Goal: Navigation & Orientation: Find specific page/section

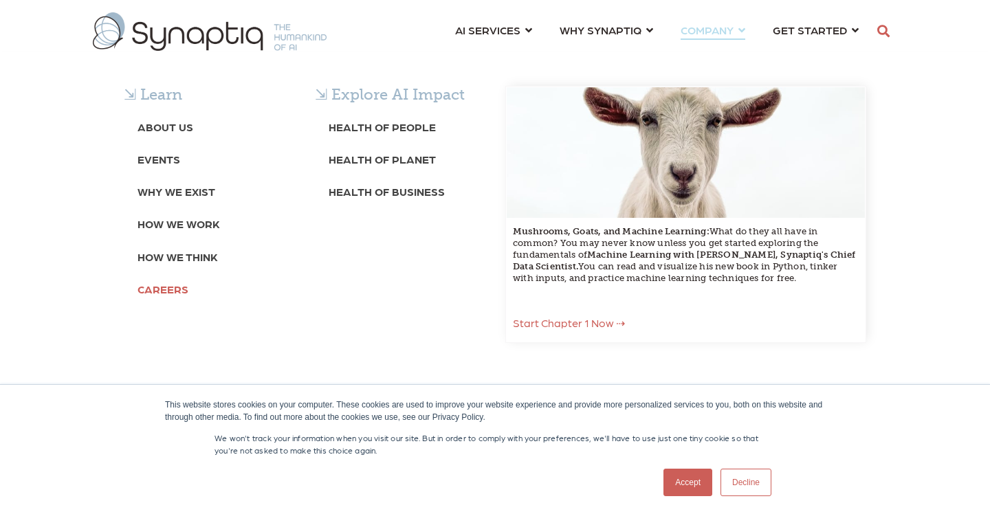
click at [161, 288] on b "Careers" at bounding box center [162, 288] width 51 height 13
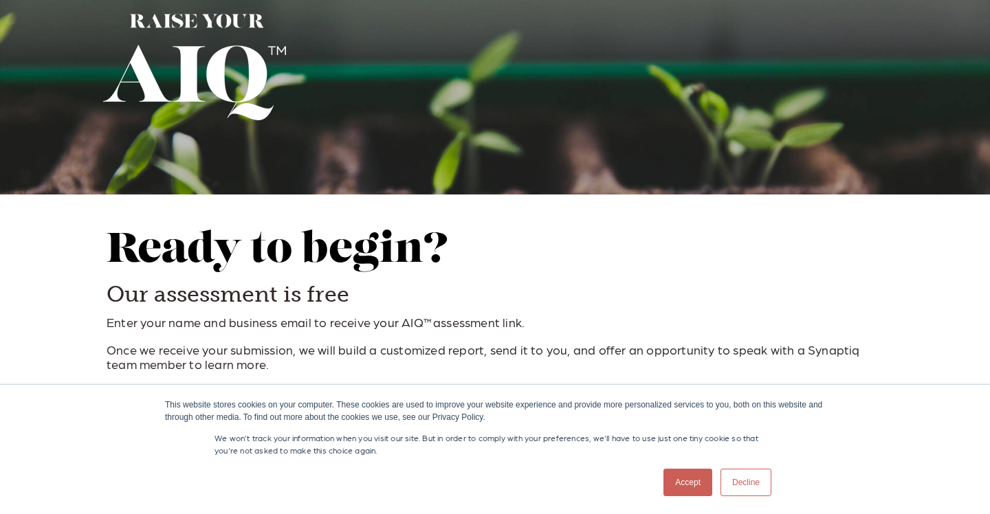
scroll to position [116, 0]
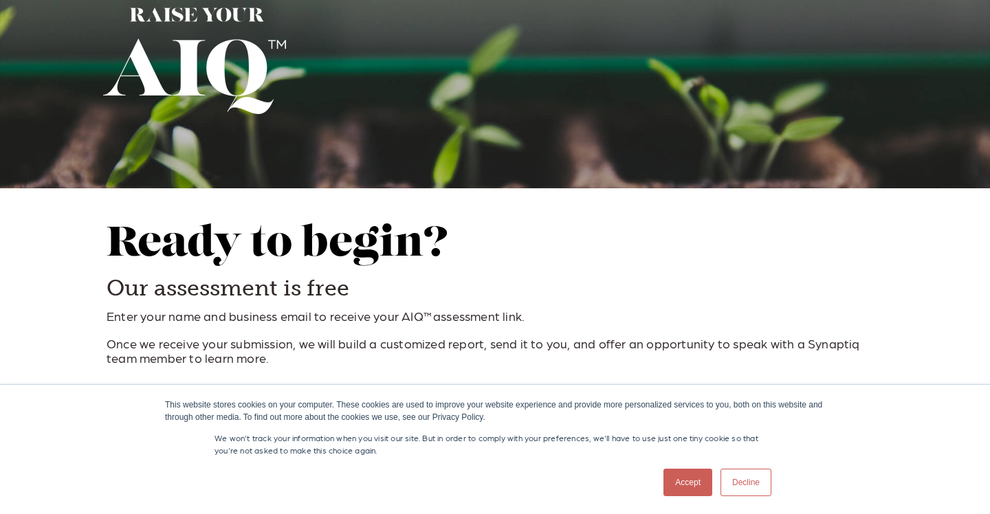
click at [693, 481] on link "Accept" at bounding box center [687, 482] width 49 height 27
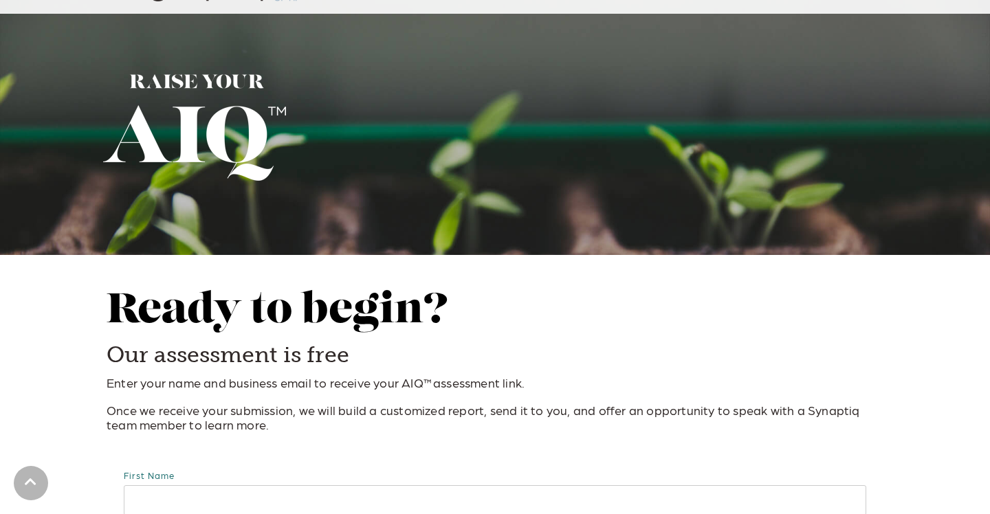
scroll to position [0, 0]
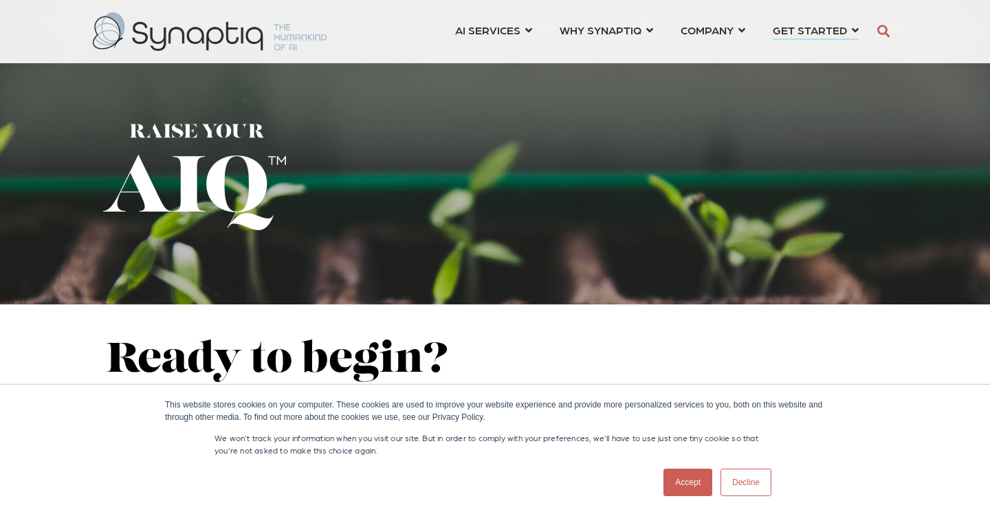
scroll to position [0, 6]
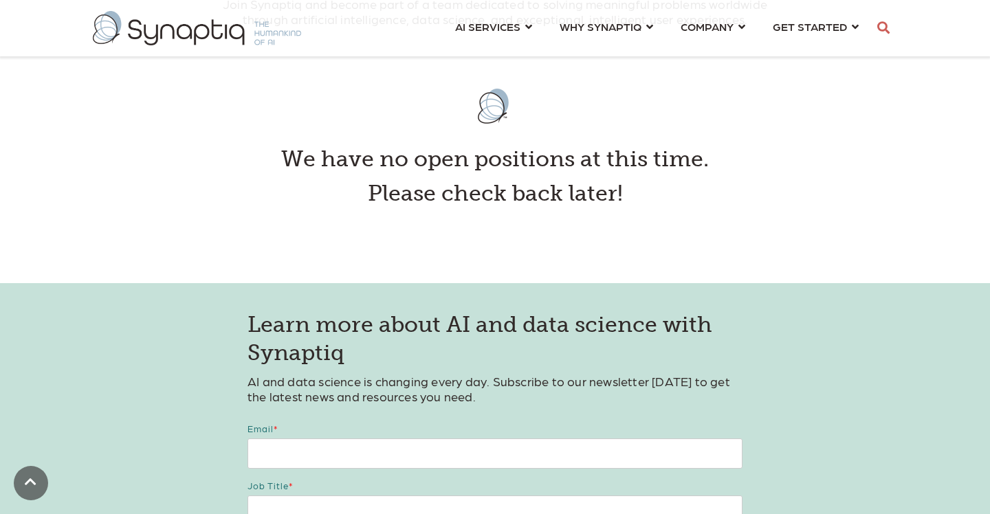
scroll to position [412, 0]
